Goal: Information Seeking & Learning: Learn about a topic

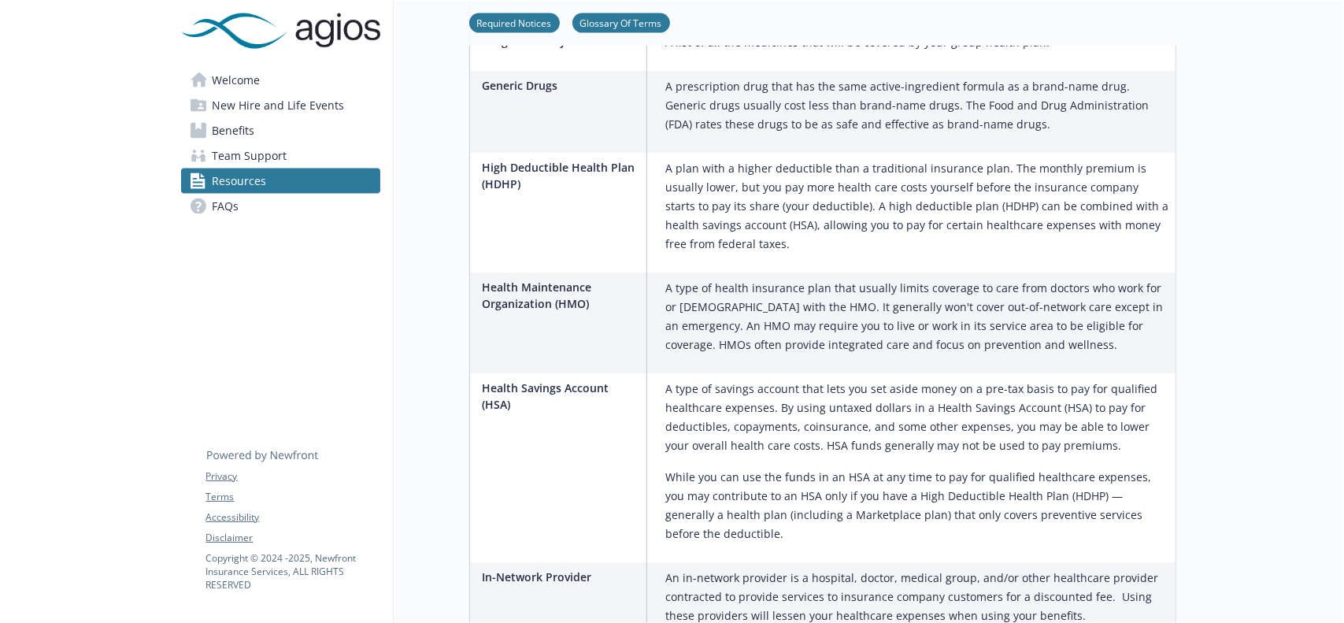
scroll to position [1509, 0]
click at [249, 125] on span "Benefits" at bounding box center [234, 130] width 43 height 25
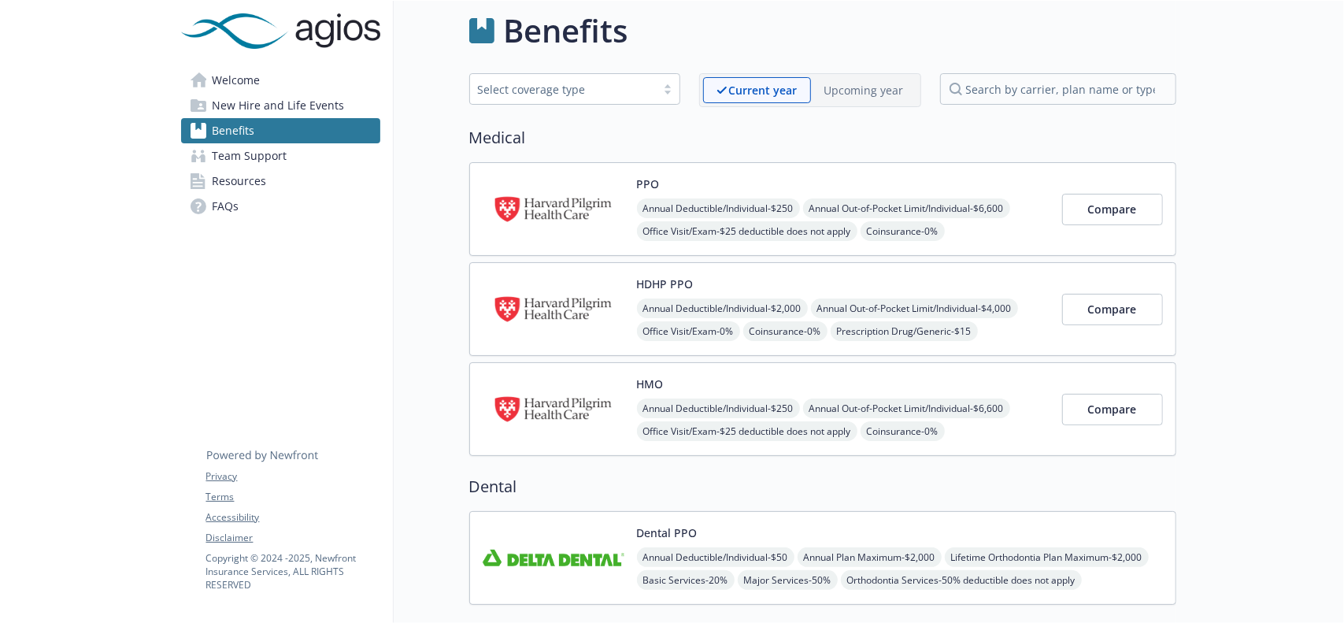
scroll to position [1509, 0]
